Goal: Task Accomplishment & Management: Manage account settings

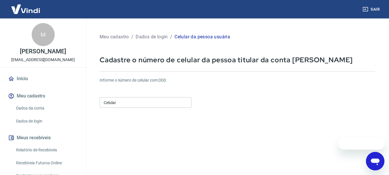
click at [164, 102] on input "Celular" at bounding box center [146, 102] width 92 height 11
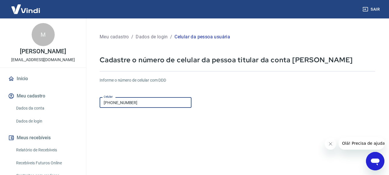
type input "[PHONE_NUMBER]"
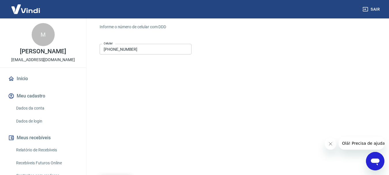
scroll to position [98, 0]
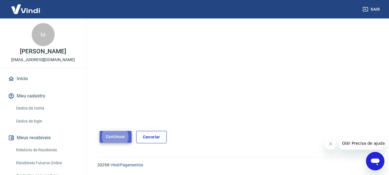
click at [118, 135] on button "Continuar" at bounding box center [116, 137] width 32 height 12
